Goal: Information Seeking & Learning: Check status

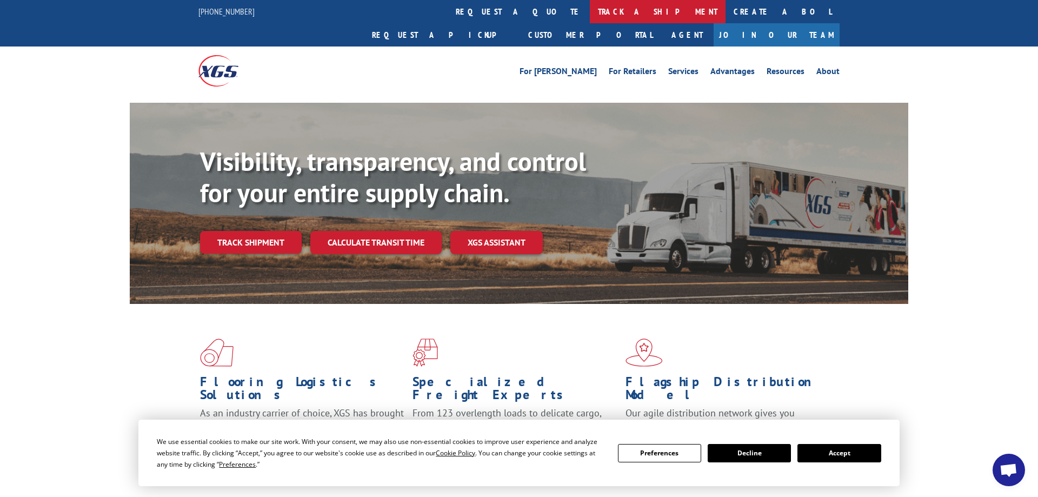
click at [590, 16] on link "track a shipment" at bounding box center [658, 11] width 136 height 23
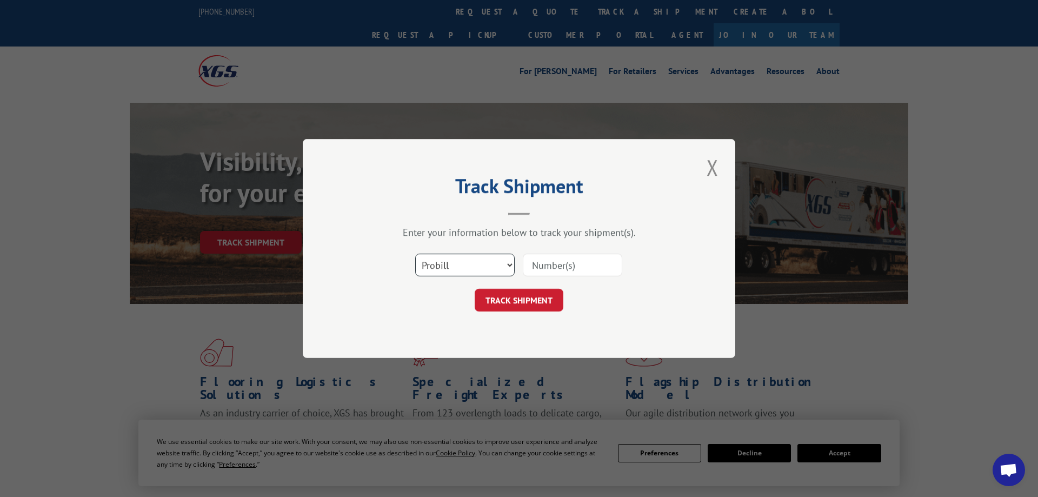
click at [415, 253] on select "Select category... Probill BOL PO" at bounding box center [464, 264] width 99 height 23
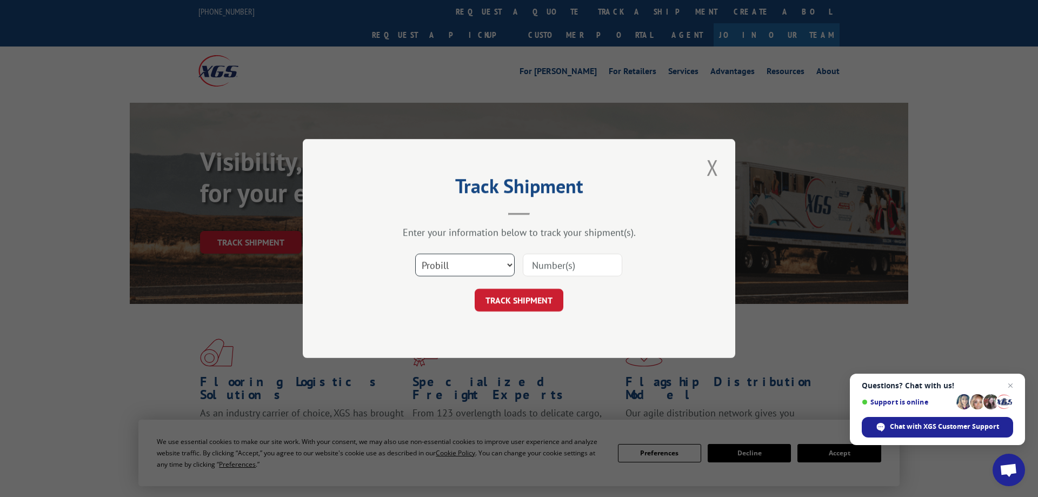
select select "bol"
click option "BOL" at bounding box center [0, 0] width 0 height 0
click at [569, 270] on input at bounding box center [572, 264] width 99 height 23
paste input "54388426"
type input "54388426"
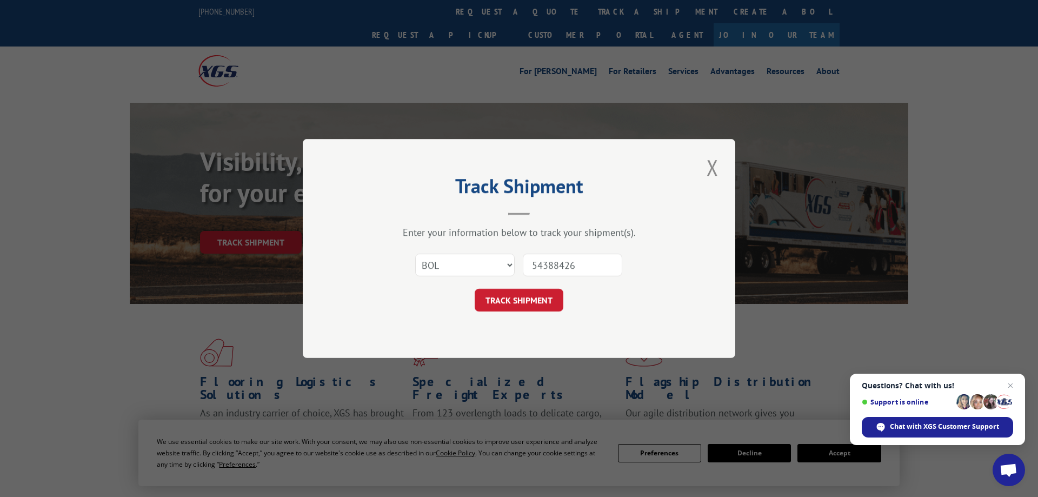
click at [551, 312] on div "Track Shipment Enter your information below to track your shipment(s). Select c…" at bounding box center [519, 248] width 432 height 219
click at [546, 304] on button "TRACK SHIPMENT" at bounding box center [519, 300] width 89 height 23
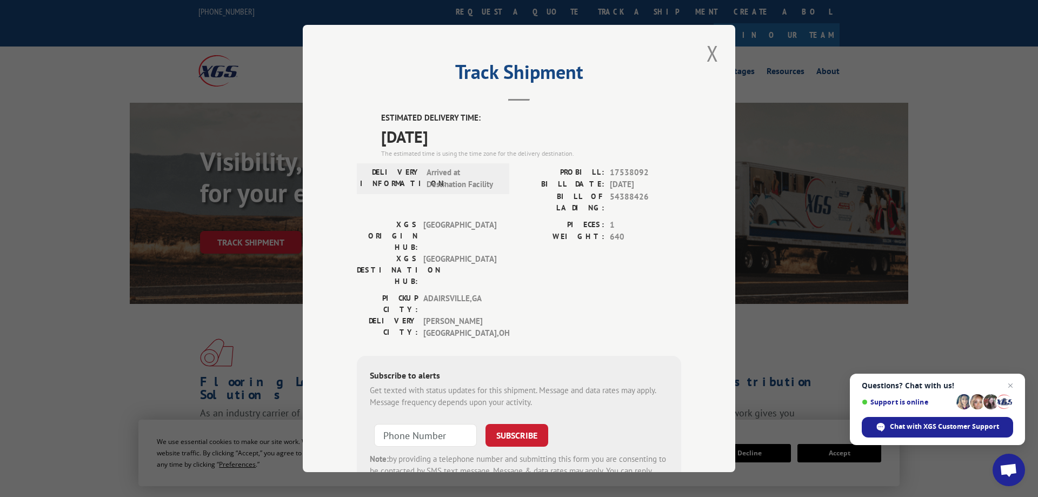
click at [525, 129] on span "[DATE]" at bounding box center [531, 136] width 300 height 24
click at [717, 48] on button "Close modal" at bounding box center [712, 53] width 18 height 30
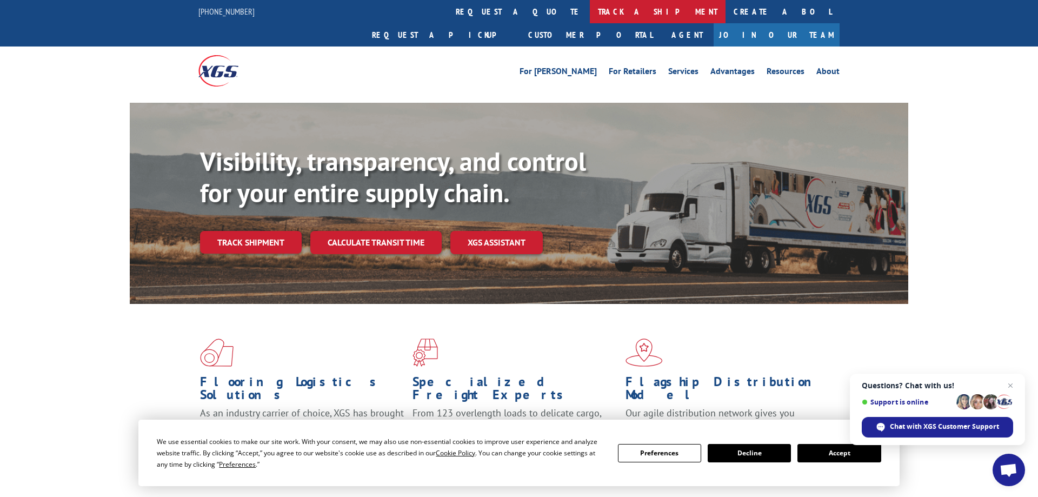
click at [590, 12] on link "track a shipment" at bounding box center [658, 11] width 136 height 23
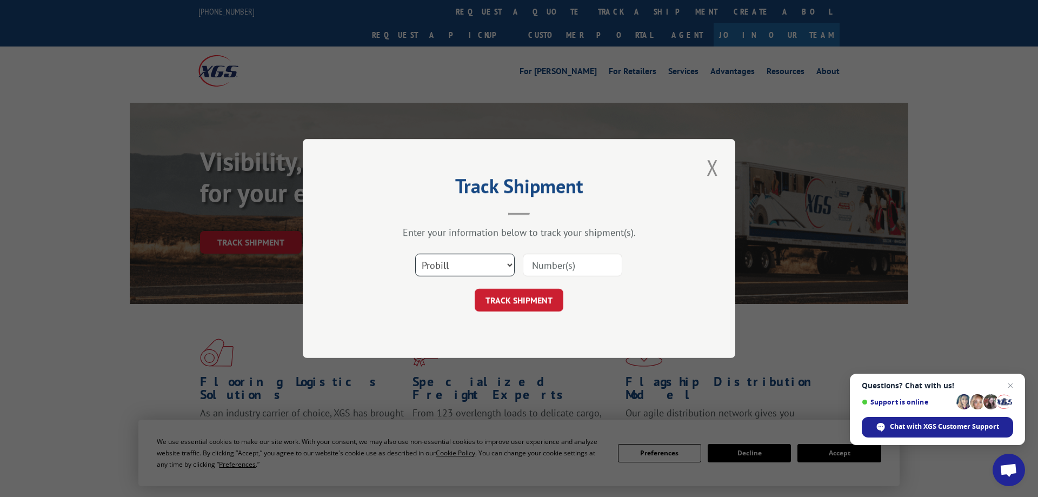
click at [415, 253] on select "Select category... Probill BOL PO" at bounding box center [464, 264] width 99 height 23
select select "bol"
click option "BOL" at bounding box center [0, 0] width 0 height 0
click at [568, 266] on input at bounding box center [572, 264] width 99 height 23
paste input "50860885"
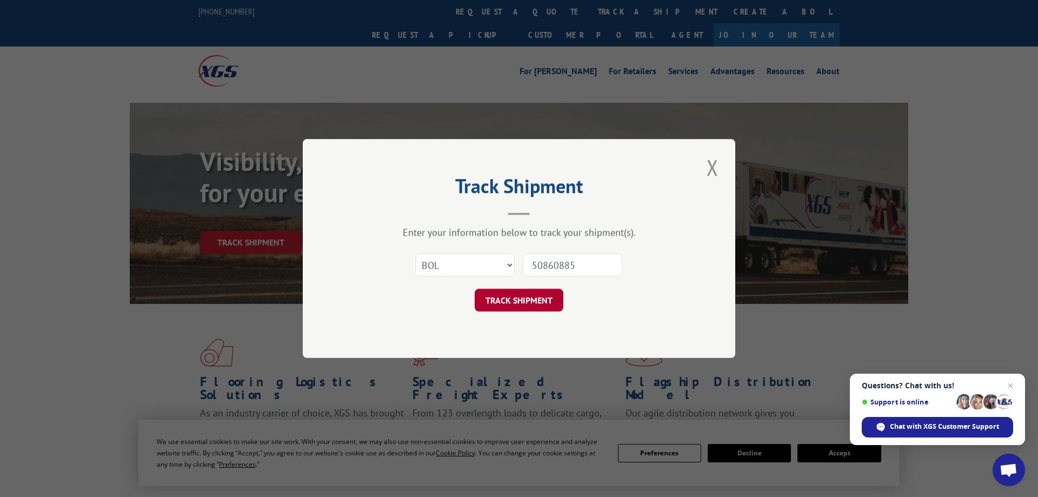
type input "50860885"
click at [503, 302] on button "TRACK SHIPMENT" at bounding box center [519, 300] width 89 height 23
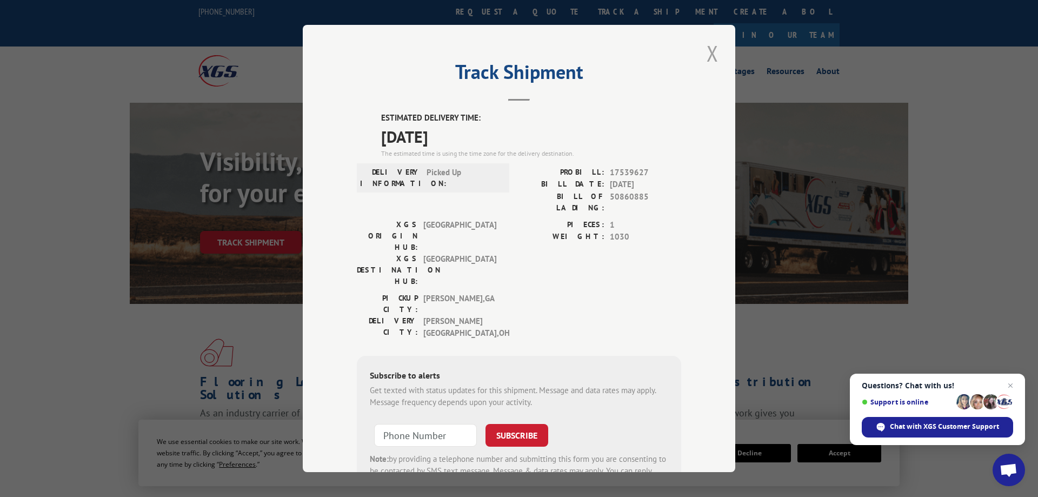
click at [709, 46] on button "Close modal" at bounding box center [712, 53] width 18 height 30
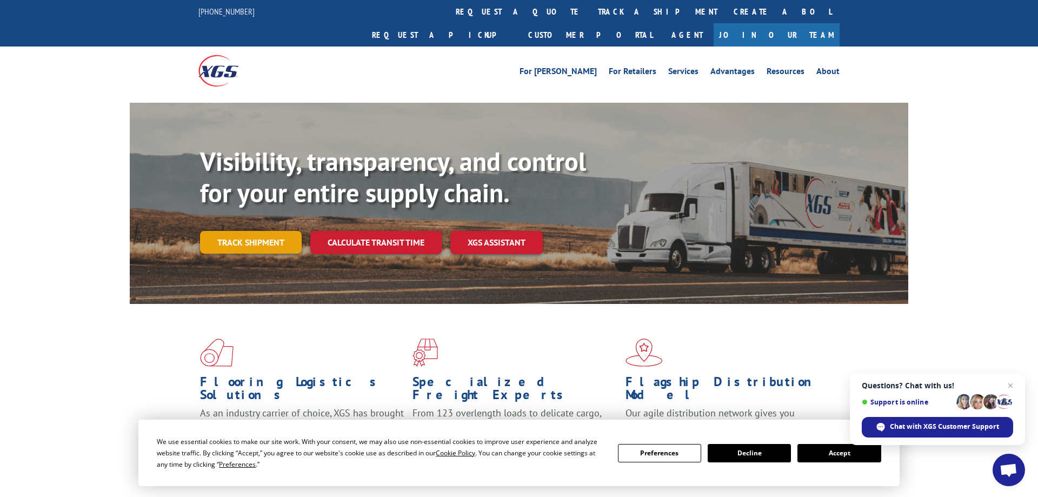
click at [273, 231] on link "Track shipment" at bounding box center [251, 242] width 102 height 23
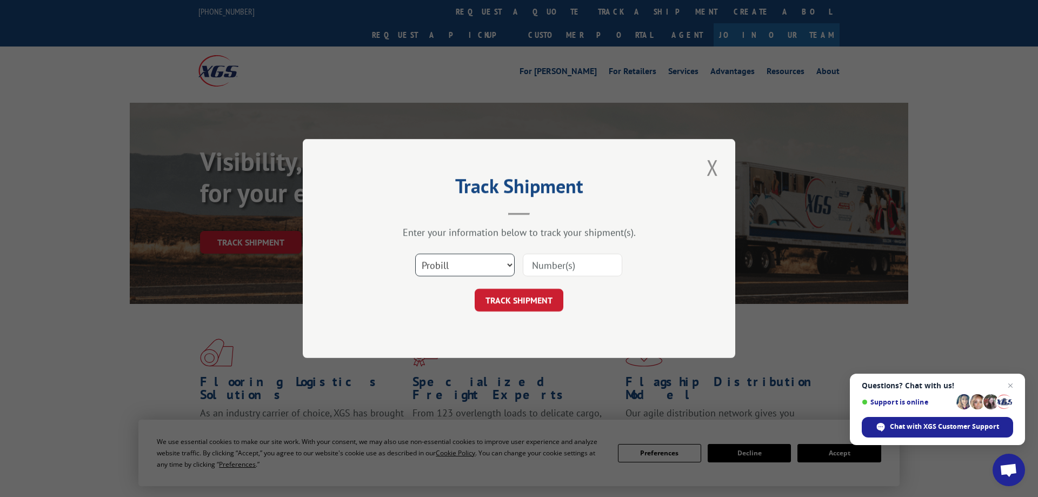
click at [415, 253] on select "Select category... Probill BOL PO" at bounding box center [464, 264] width 99 height 23
select select "bol"
click option "BOL" at bounding box center [0, 0] width 0 height 0
click at [561, 269] on input at bounding box center [572, 264] width 99 height 23
paste input "50860885"
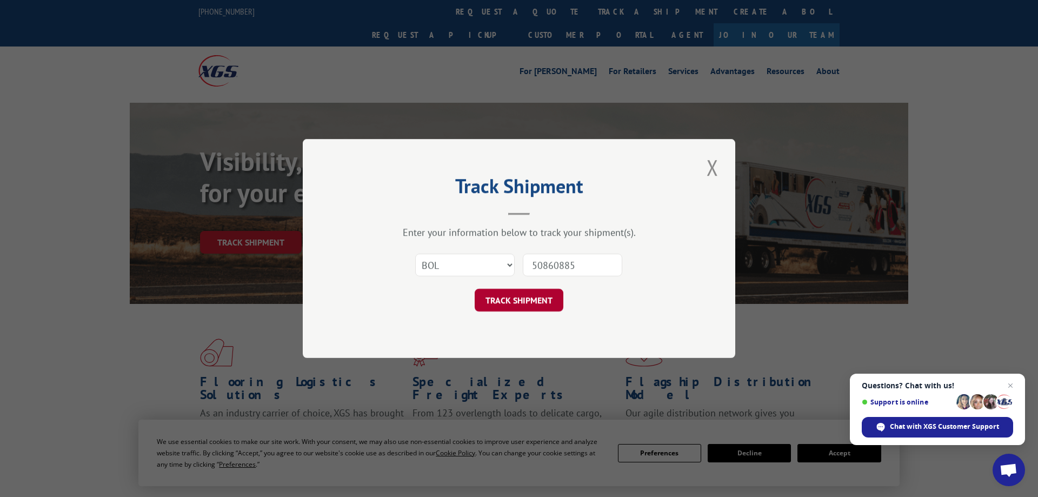
type input "50860885"
click at [540, 305] on button "TRACK SHIPMENT" at bounding box center [519, 300] width 89 height 23
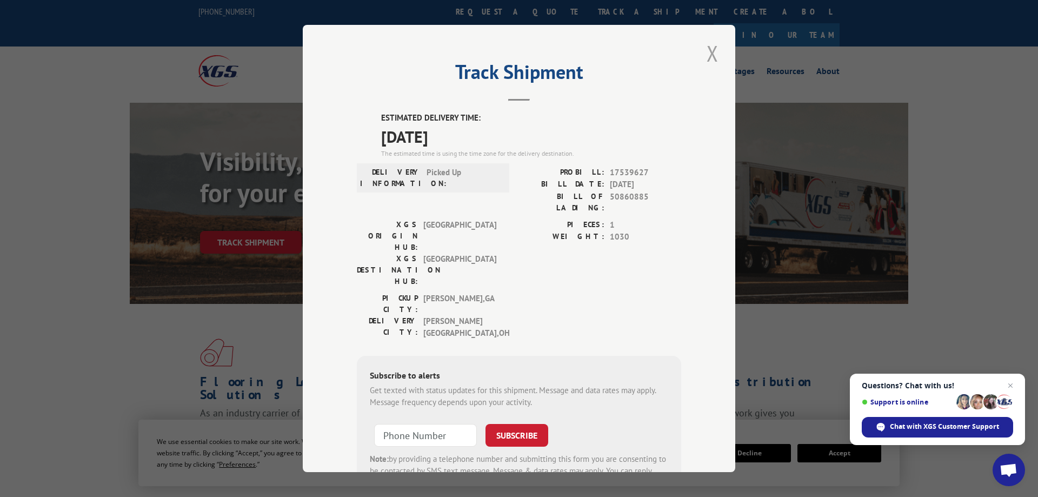
click at [717, 53] on button "Close modal" at bounding box center [712, 53] width 18 height 30
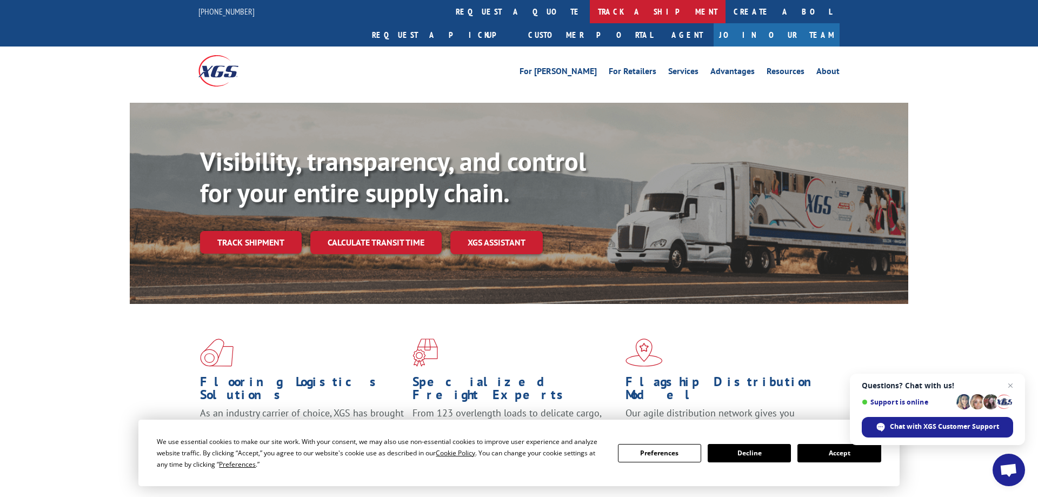
click at [590, 14] on link "track a shipment" at bounding box center [658, 11] width 136 height 23
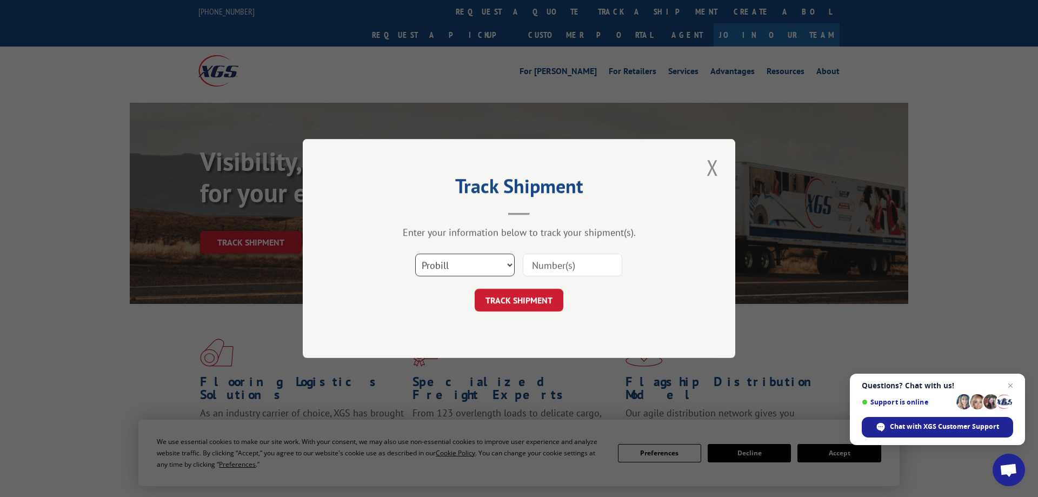
click at [415, 253] on select "Select category... Probill BOL PO" at bounding box center [464, 264] width 99 height 23
select select "bol"
click option "BOL" at bounding box center [0, 0] width 0 height 0
click at [547, 262] on input at bounding box center [572, 264] width 99 height 23
click at [552, 268] on input at bounding box center [572, 264] width 99 height 23
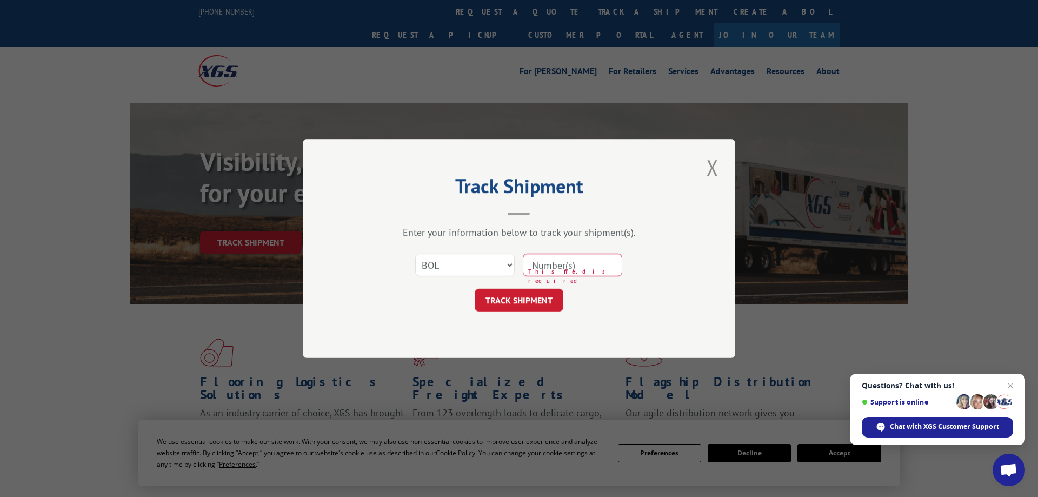
paste input "5948917"
type input "5948917"
click at [527, 297] on button "TRACK SHIPMENT" at bounding box center [519, 300] width 89 height 23
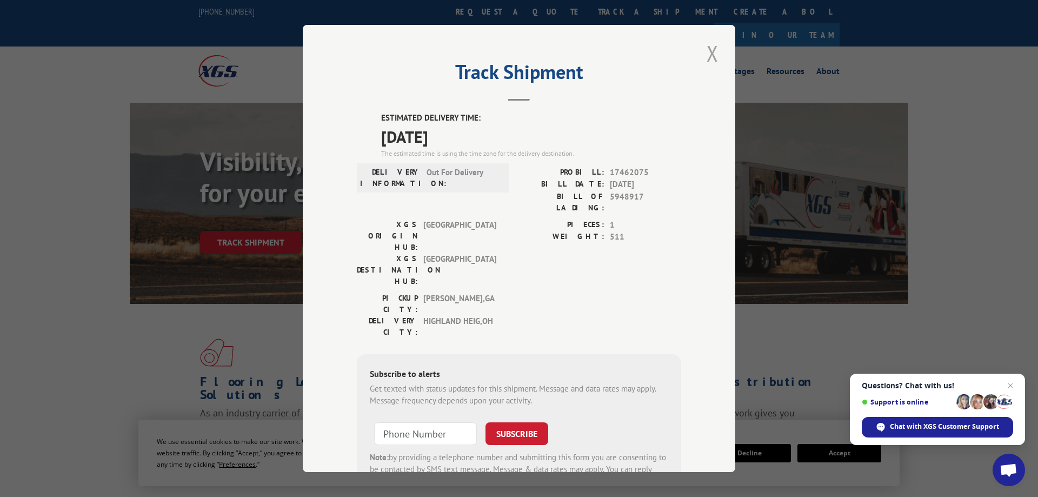
click at [717, 49] on button "Close modal" at bounding box center [712, 53] width 18 height 30
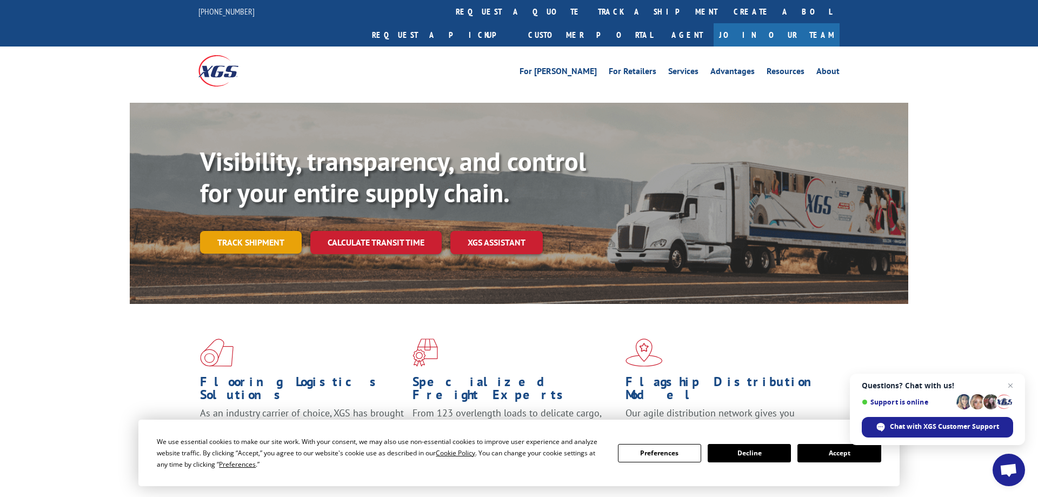
click at [251, 231] on link "Track shipment" at bounding box center [251, 242] width 102 height 23
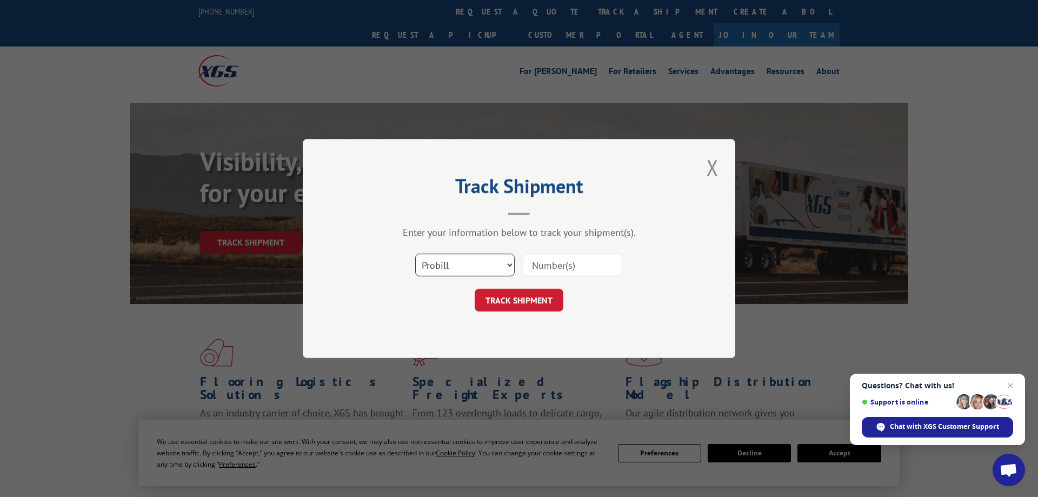
click at [415, 253] on select "Select category... Probill BOL PO" at bounding box center [464, 264] width 99 height 23
select select "bol"
click option "BOL" at bounding box center [0, 0] width 0 height 0
click at [558, 270] on input at bounding box center [572, 264] width 99 height 23
paste input "5951818"
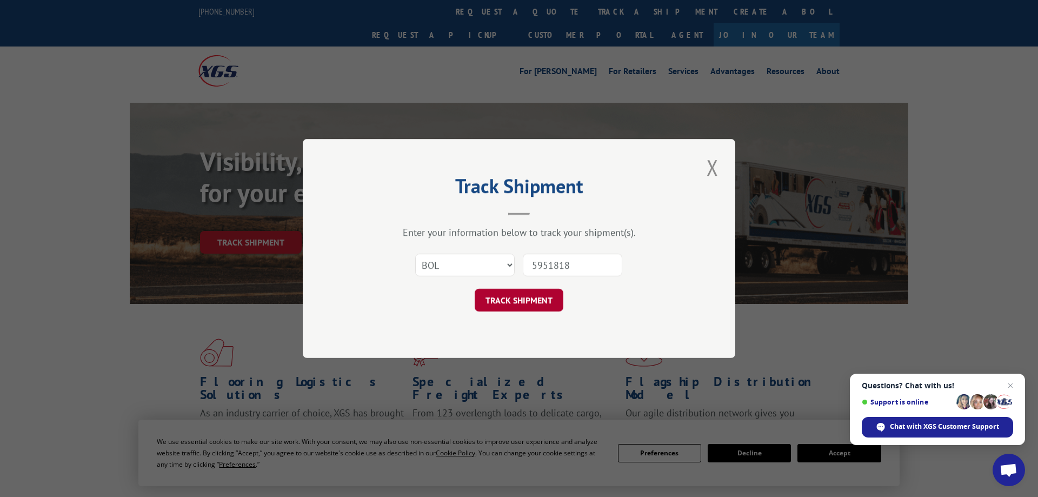
type input "5951818"
click at [529, 297] on button "TRACK SHIPMENT" at bounding box center [519, 300] width 89 height 23
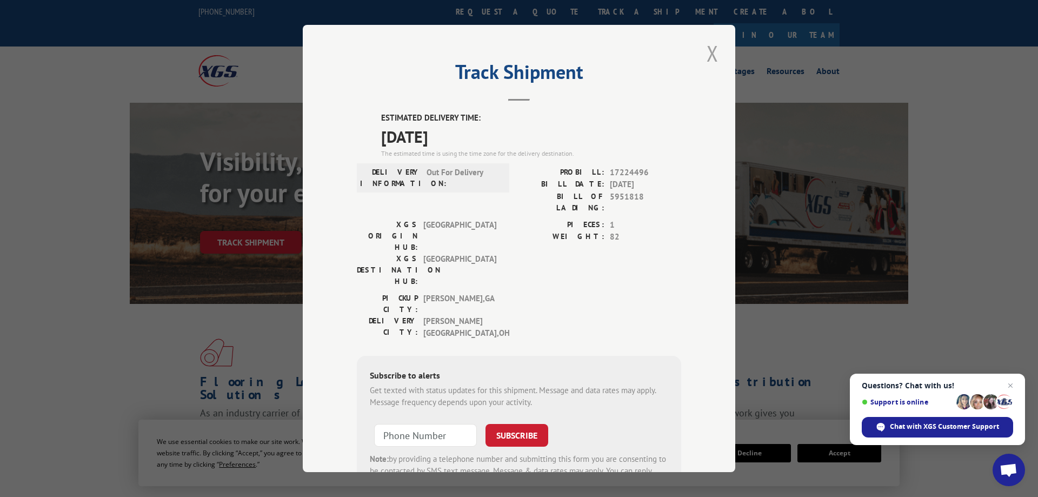
click at [718, 61] on button "Close modal" at bounding box center [712, 53] width 18 height 30
